Goal: Task Accomplishment & Management: Manage account settings

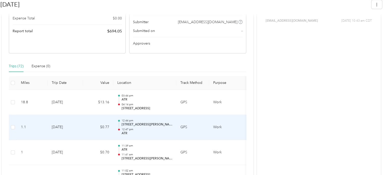
scroll to position [151, 0]
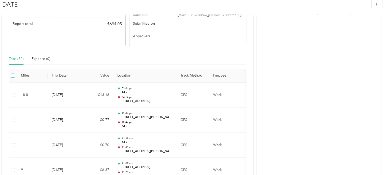
click at [13, 78] on label at bounding box center [13, 76] width 4 height 6
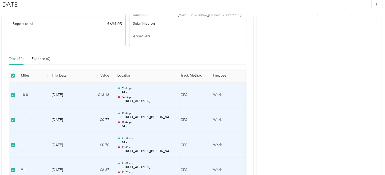
click at [13, 78] on label at bounding box center [13, 76] width 4 height 6
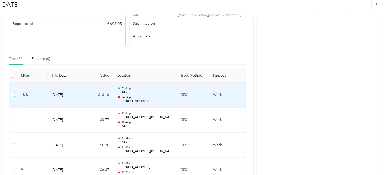
click at [12, 92] on label at bounding box center [13, 95] width 4 height 6
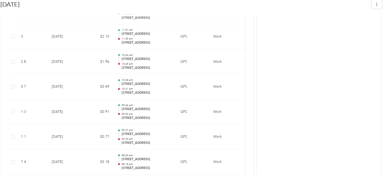
scroll to position [1881, 0]
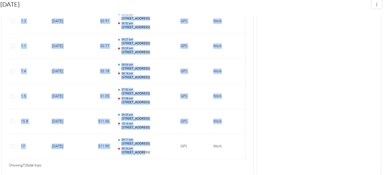
drag, startPoint x: 142, startPoint y: 155, endPoint x: 152, endPoint y: 158, distance: 10.5
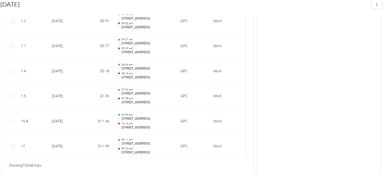
drag, startPoint x: 345, startPoint y: 75, endPoint x: 335, endPoint y: 77, distance: 10.3
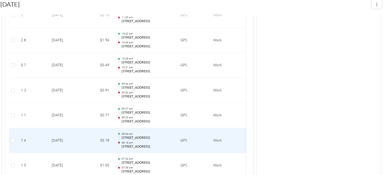
scroll to position [1780, 0]
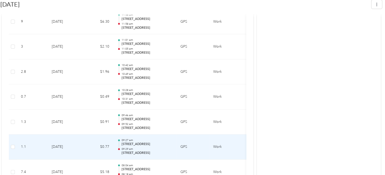
click at [134, 151] on p "[STREET_ADDRESS]" at bounding box center [146, 153] width 51 height 5
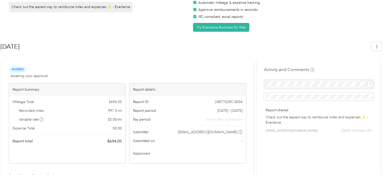
scroll to position [0, 0]
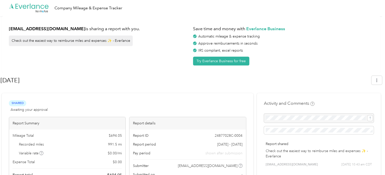
click at [61, 34] on div "nwinscher@gmail.com is sharing a report with you. Check out the easiest way to …" at bounding box center [99, 44] width 181 height 42
click at [27, 6] on icon ".cls-1 { fill: #00adee; } .cls-2 { fill: #fff; } .cls-3 { fill: #707372; } .cls…" at bounding box center [29, 8] width 40 height 10
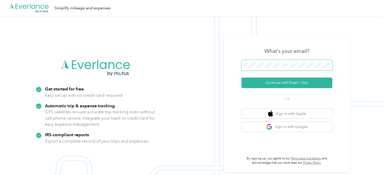
click at [241, 78] on button "Continue with Email / SSO" at bounding box center [286, 83] width 91 height 11
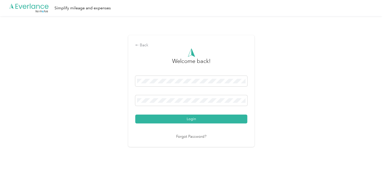
click at [135, 115] on button "Login" at bounding box center [191, 119] width 112 height 9
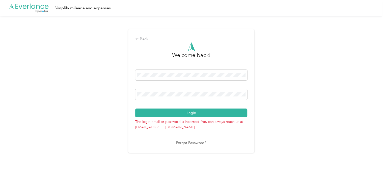
click at [192, 144] on link "Forgot Password?" at bounding box center [191, 143] width 30 height 6
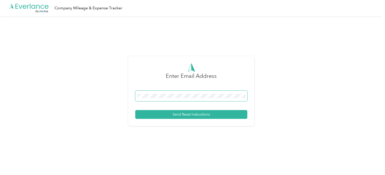
click at [135, 110] on button "Send Reset Instructions" at bounding box center [191, 114] width 112 height 9
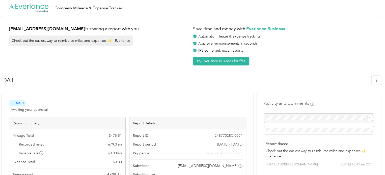
scroll to position [631, 0]
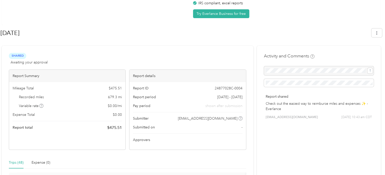
scroll to position [0, 0]
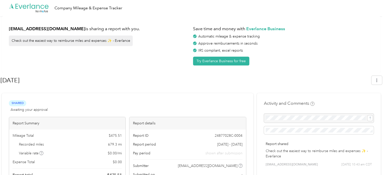
click at [137, 74] on div "[DATE]" at bounding box center [184, 80] width 367 height 13
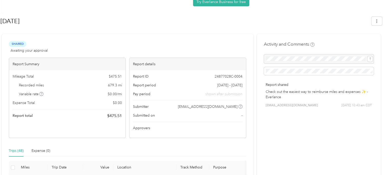
scroll to position [101, 0]
